Goal: Communication & Community: Share content

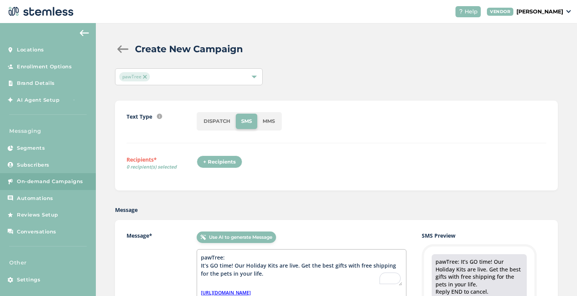
scroll to position [86, 0]
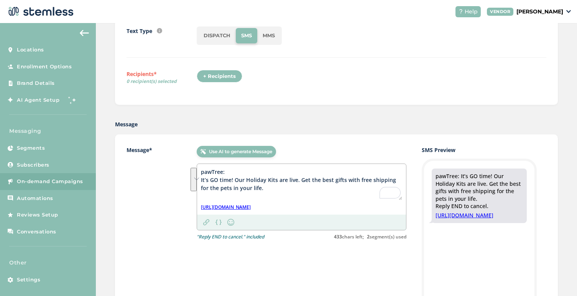
drag, startPoint x: 262, startPoint y: 189, endPoint x: 193, endPoint y: 173, distance: 70.1
click at [193, 173] on div "Message* Use AI to generate Message pawTree: It’s GO time! Our Holiday Kits are…" at bounding box center [336, 273] width 443 height 279
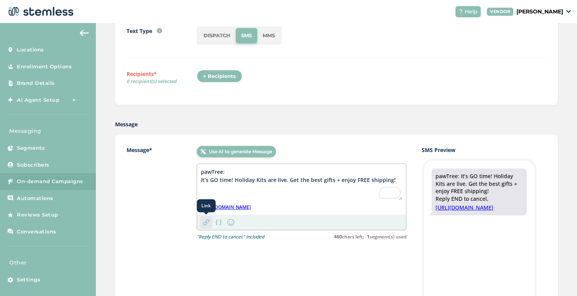
type textarea "pawTree: It’s GO time! Holiday Kits are live. Get the best gifts + enjoy FREE s…"
click at [210, 220] on div "Link" at bounding box center [206, 222] width 12 height 12
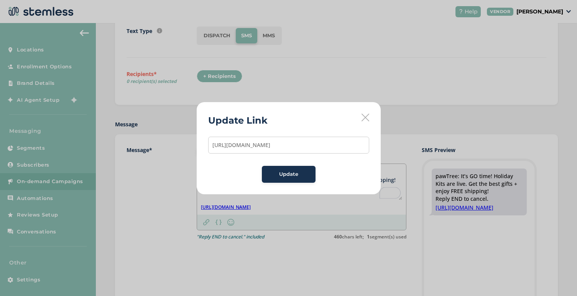
click at [252, 150] on input "[URL][DOMAIN_NAME]" at bounding box center [288, 145] width 161 height 17
type input "[URL][DOMAIN_NAME]"
click at [284, 167] on button "Update" at bounding box center [289, 174] width 54 height 17
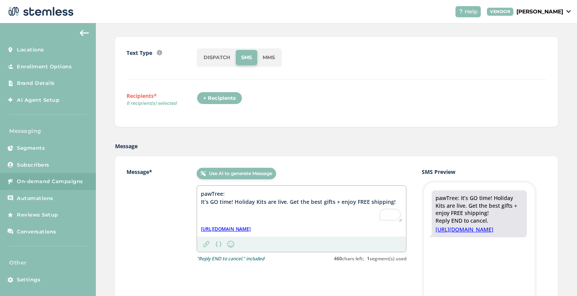
scroll to position [51, 0]
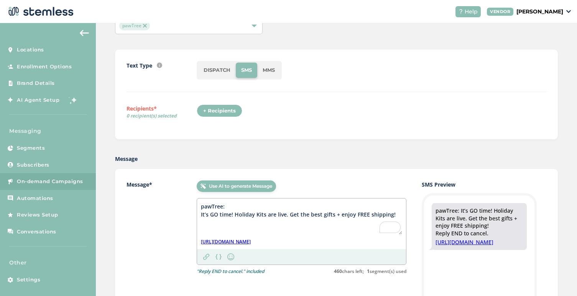
click at [227, 113] on div "+ Recipients" at bounding box center [220, 110] width 46 height 13
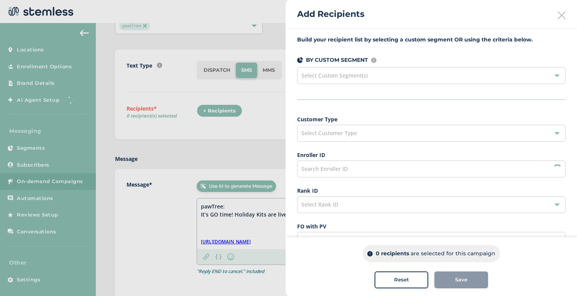
scroll to position [16, 0]
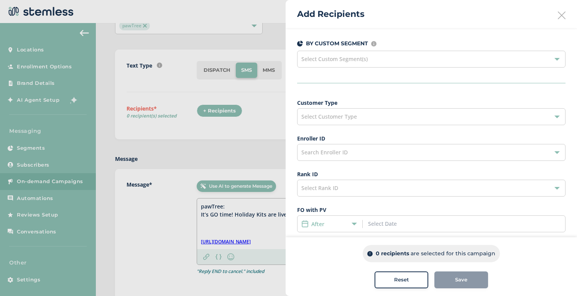
click at [390, 112] on div "Select Customer Type" at bounding box center [431, 116] width 268 height 17
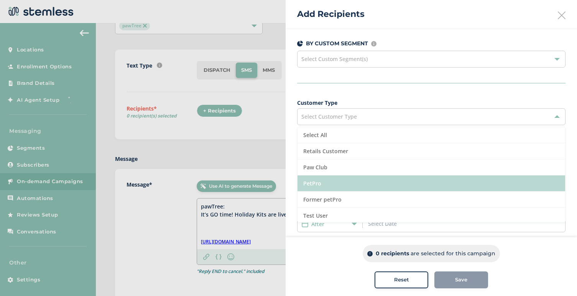
click at [352, 181] on li "PetPro" at bounding box center [432, 183] width 268 height 16
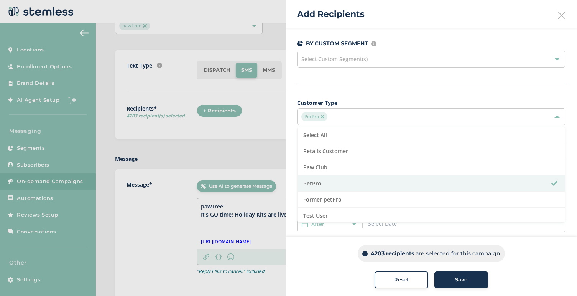
click at [386, 88] on div "Build your recipient list by selecting a custom segment OR using the criteria b…" at bounding box center [432, 202] width 292 height 380
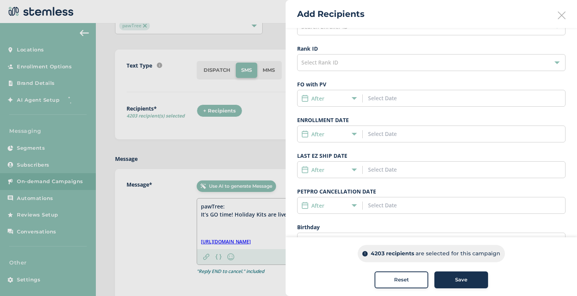
scroll to position [149, 0]
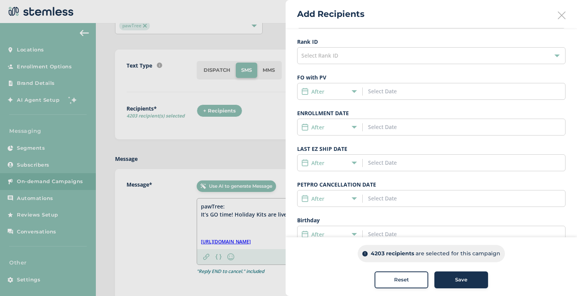
click at [352, 124] on icon at bounding box center [354, 126] width 5 height 5
click at [371, 128] on input at bounding box center [402, 127] width 69 height 8
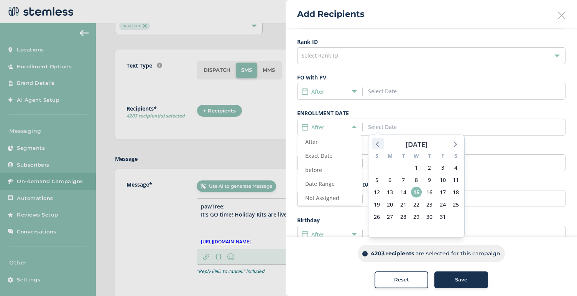
click at [380, 143] on icon at bounding box center [378, 144] width 10 height 10
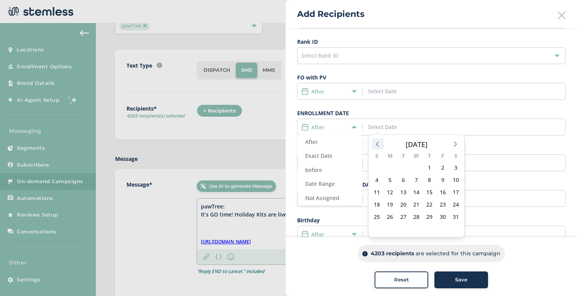
click at [380, 143] on icon at bounding box center [378, 144] width 10 height 10
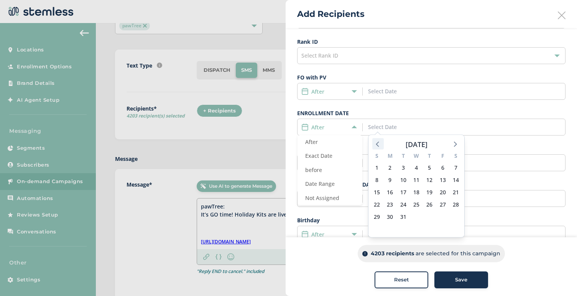
click at [380, 143] on icon at bounding box center [378, 144] width 10 height 10
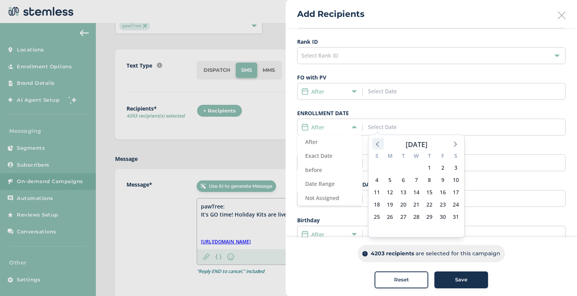
click at [380, 143] on icon at bounding box center [378, 144] width 10 height 10
click at [444, 166] on span "1" at bounding box center [443, 167] width 11 height 11
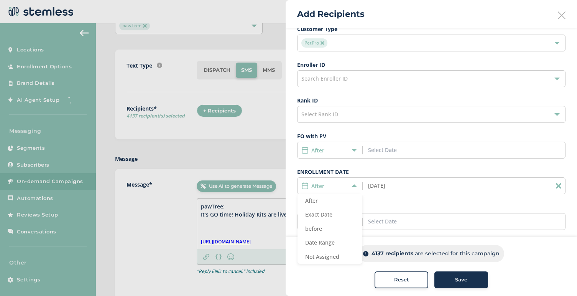
scroll to position [170, 0]
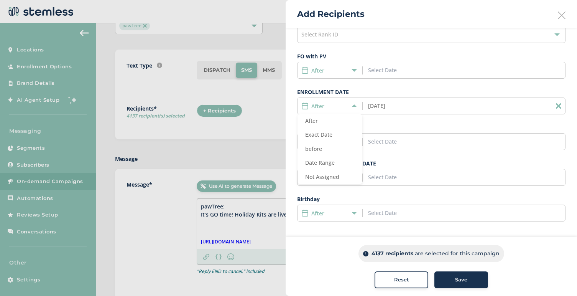
click at [421, 89] on label "ENROLLMENT DATE" at bounding box center [431, 92] width 268 height 8
click at [379, 104] on input "[DATE]" at bounding box center [402, 106] width 69 height 8
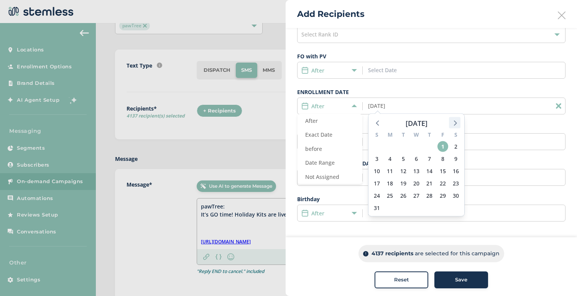
click at [455, 125] on icon at bounding box center [455, 123] width 10 height 10
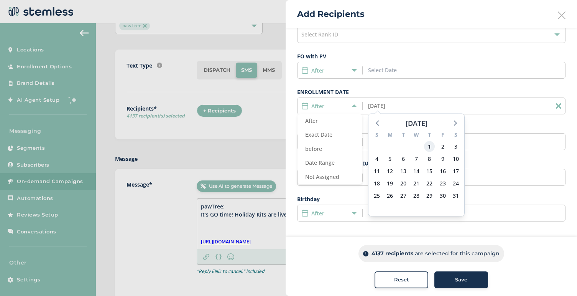
click at [428, 147] on span "1" at bounding box center [429, 146] width 11 height 11
click at [414, 105] on input "[DATE]" at bounding box center [402, 106] width 69 height 8
click at [457, 123] on icon at bounding box center [455, 122] width 3 height 5
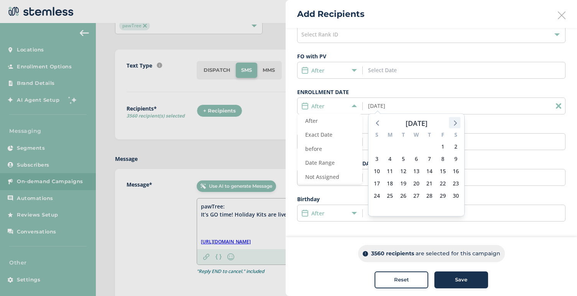
click at [457, 123] on icon at bounding box center [455, 122] width 3 height 5
click at [376, 123] on icon at bounding box center [378, 123] width 10 height 10
click at [381, 145] on span "1" at bounding box center [377, 146] width 11 height 11
type input "[DATE]"
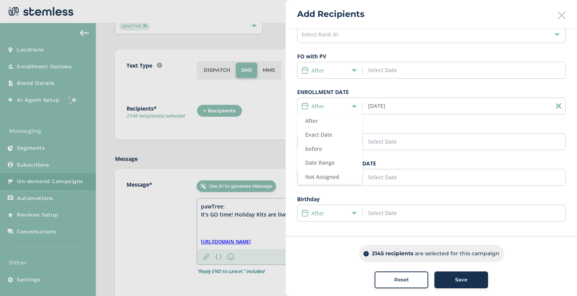
click at [402, 88] on label "ENROLLMENT DATE" at bounding box center [431, 92] width 268 height 8
click at [351, 106] on div "After" at bounding box center [327, 106] width 53 height 8
click at [454, 283] on div "Save" at bounding box center [461, 280] width 41 height 8
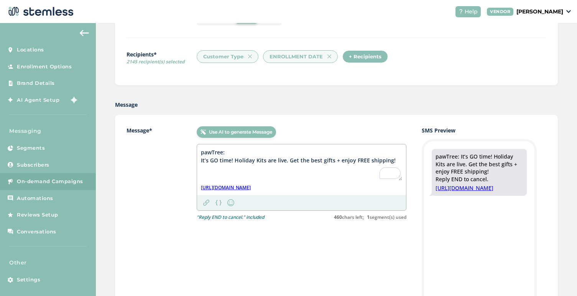
scroll to position [339, 0]
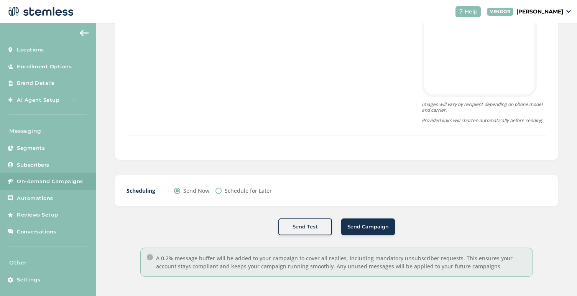
click at [359, 229] on span "Send Campaign" at bounding box center [368, 227] width 41 height 8
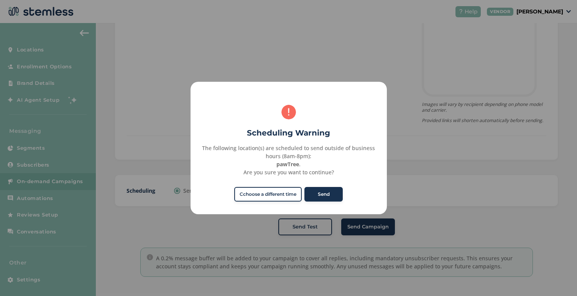
click at [288, 192] on button "Cchoose a different time" at bounding box center [268, 194] width 68 height 15
radio input "false"
radio input "true"
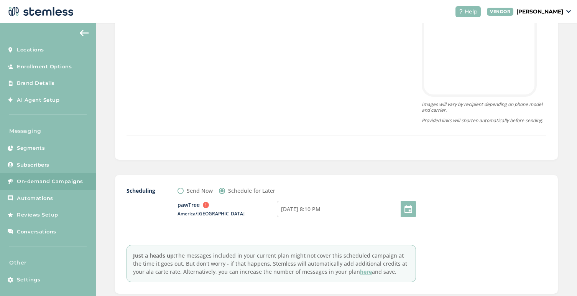
scroll to position [427, 0]
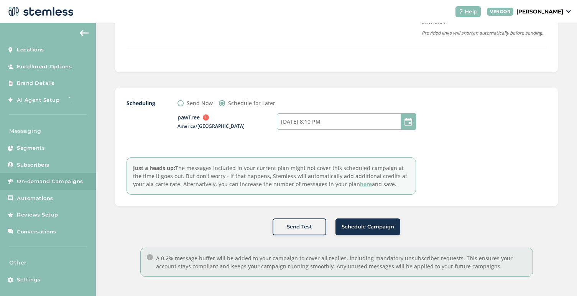
click at [300, 120] on input "[DATE] 8:10 PM" at bounding box center [346, 121] width 139 height 16
select select "18"
select select "10"
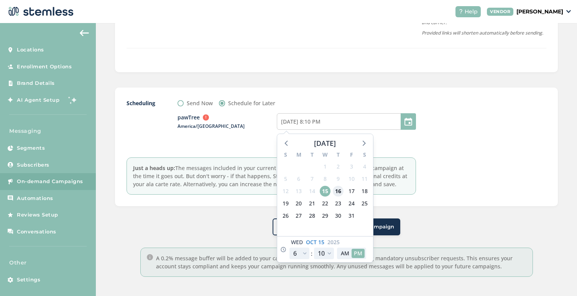
click at [339, 192] on span "16" at bounding box center [338, 191] width 11 height 11
type input "[DATE] 8:10 PM"
click at [303, 251] on select "12 1 2 3 4 5 6 7 8 9 10 11" at bounding box center [300, 253] width 20 height 12
select select "21"
click at [290, 247] on select "12 1 2 3 4 5 6 7 8 9 10 11" at bounding box center [300, 253] width 20 height 12
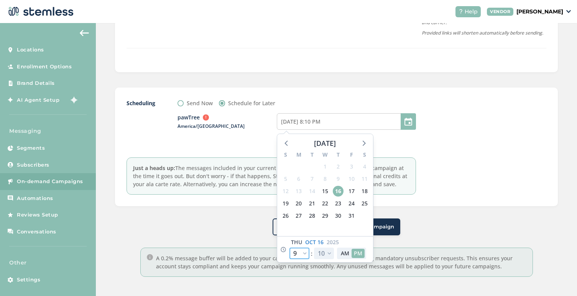
type input "[DATE] 11:10 PM"
select select "21"
click at [324, 252] on select "00 05 10 15 20 25 30 35 40 45 50 55" at bounding box center [324, 253] width 20 height 12
select select "0"
click at [314, 247] on select "00 05 10 15 20 25 30 35 40 45 50 55" at bounding box center [324, 253] width 20 height 12
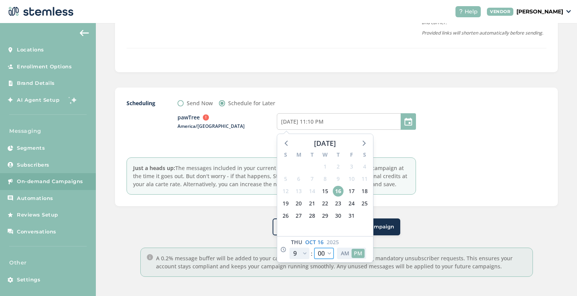
type input "[DATE] 11:00 PM"
select select "0"
click at [345, 255] on button "AM" at bounding box center [345, 253] width 13 height 9
type input "[DATE] 11:00 AM"
select select "9"
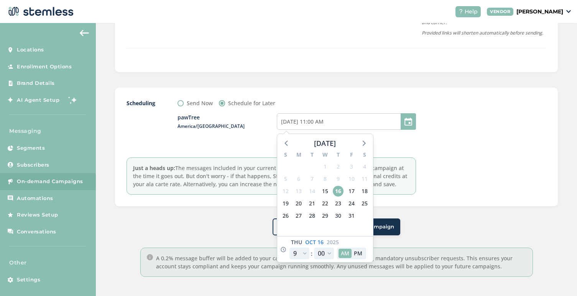
click at [261, 134] on div "pawTree Outside business hours (8am-8pm) in the location's timezone. America/[G…" at bounding box center [297, 126] width 239 height 38
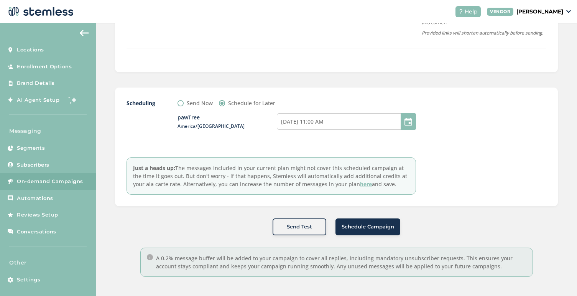
click at [364, 227] on span "Schedule Campaign" at bounding box center [368, 227] width 53 height 8
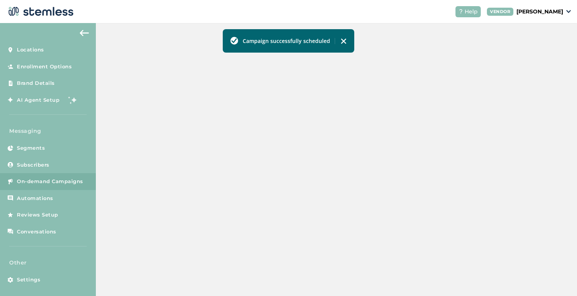
scroll to position [223, 0]
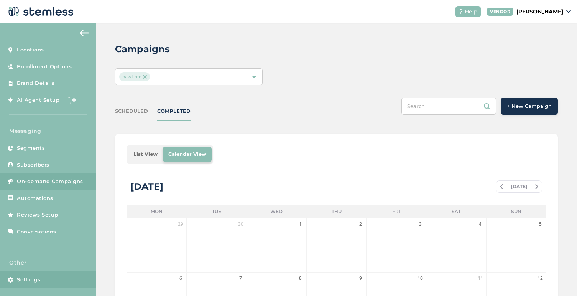
click at [33, 282] on span "Settings" at bounding box center [28, 280] width 23 height 8
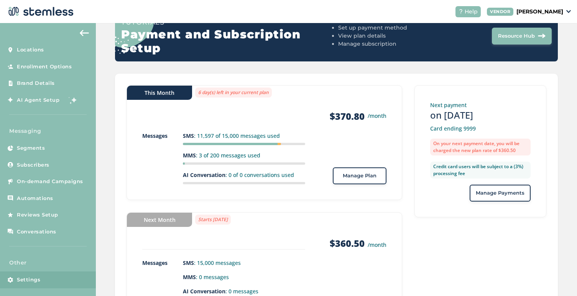
scroll to position [97, 0]
